Goal: Check status: Check status

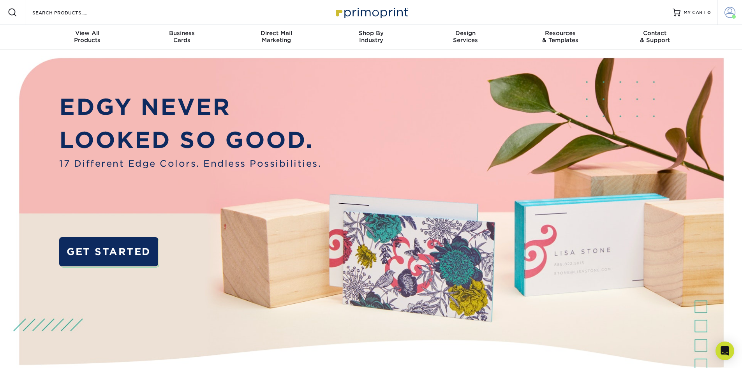
click at [732, 16] on span at bounding box center [734, 17] width 4 height 4
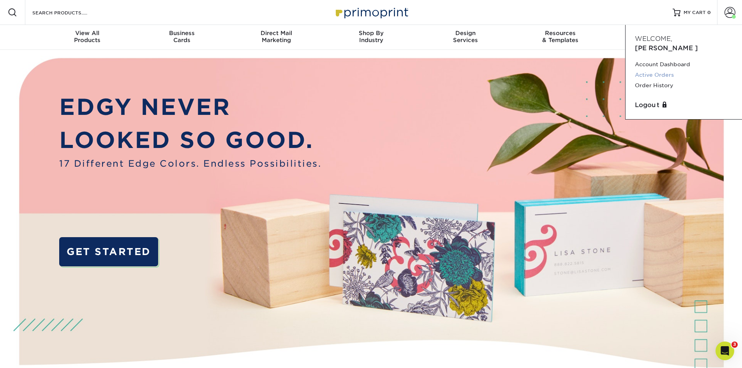
click at [662, 70] on link "Active Orders" at bounding box center [684, 75] width 98 height 11
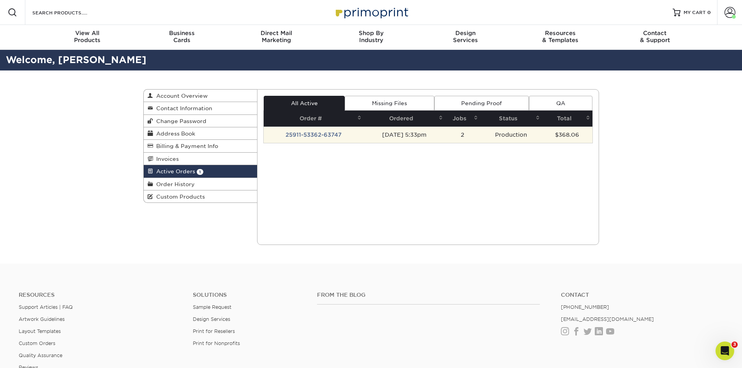
click at [315, 134] on td "25911-53362-63747" at bounding box center [314, 135] width 100 height 16
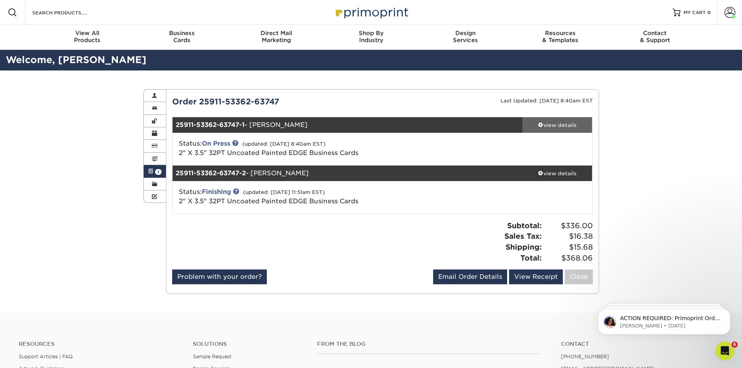
click at [541, 119] on link "view details" at bounding box center [557, 125] width 70 height 16
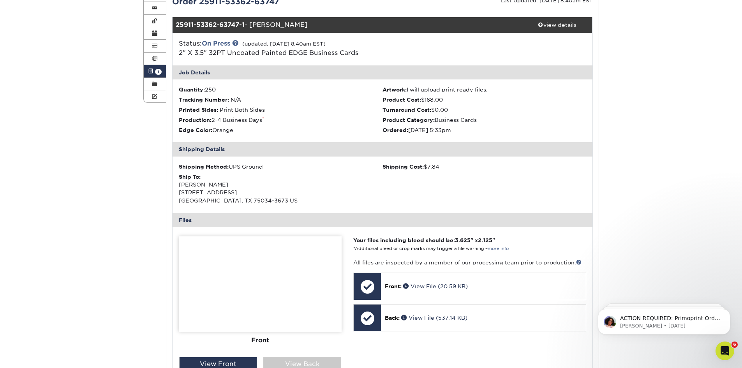
scroll to position [117, 0]
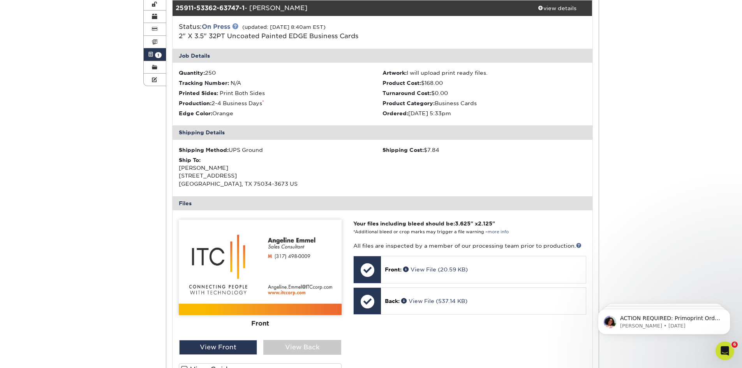
click at [238, 25] on link at bounding box center [235, 26] width 6 height 6
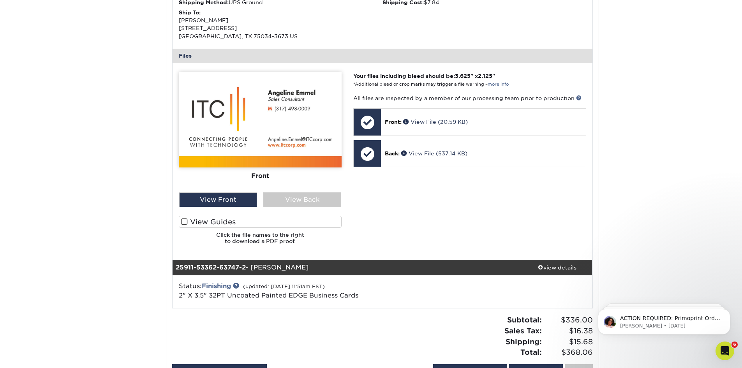
scroll to position [389, 0]
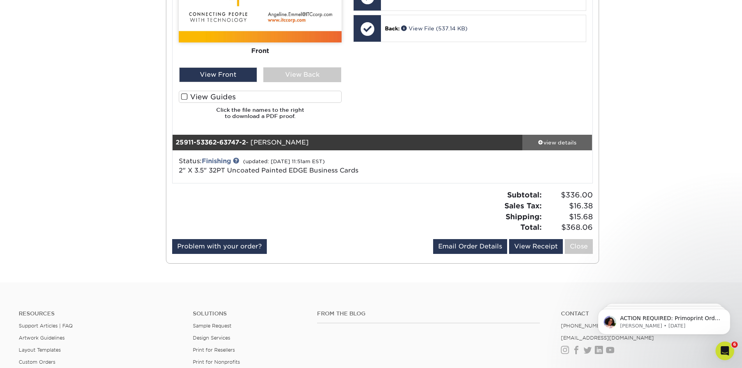
click at [535, 139] on div "view details" at bounding box center [557, 143] width 70 height 8
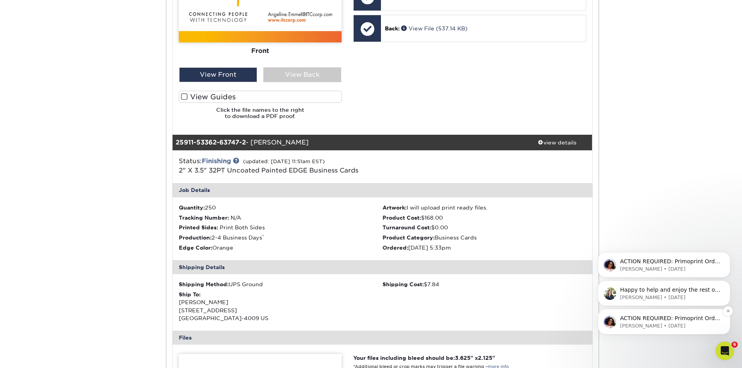
click at [685, 327] on p "Avery • 4d ago" at bounding box center [670, 325] width 100 height 7
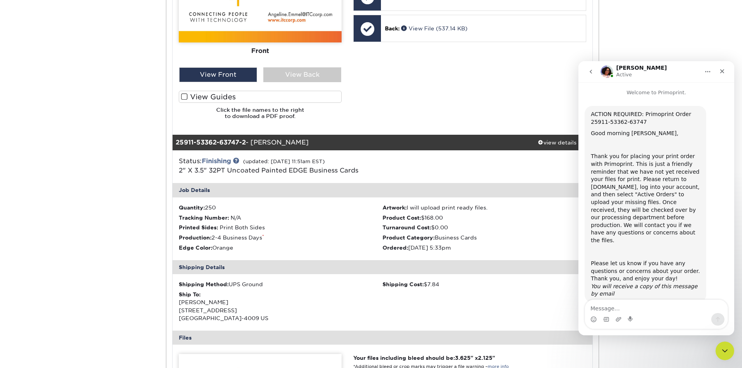
scroll to position [4, 0]
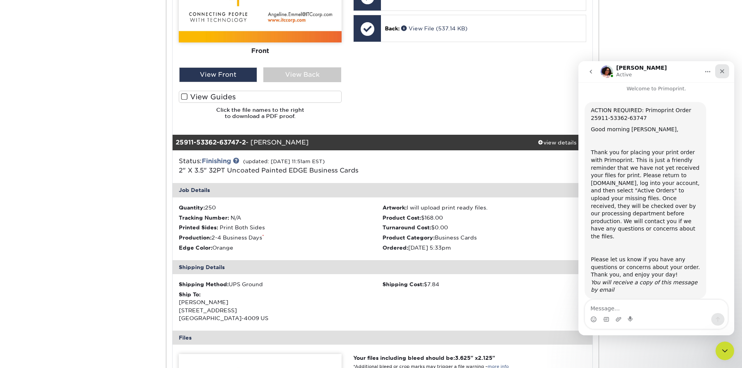
click at [720, 70] on icon "Close" at bounding box center [722, 71] width 6 height 6
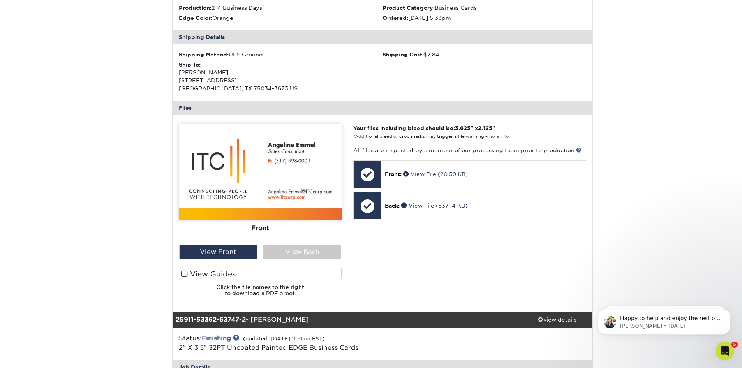
scroll to position [0, 0]
